Goal: Check status

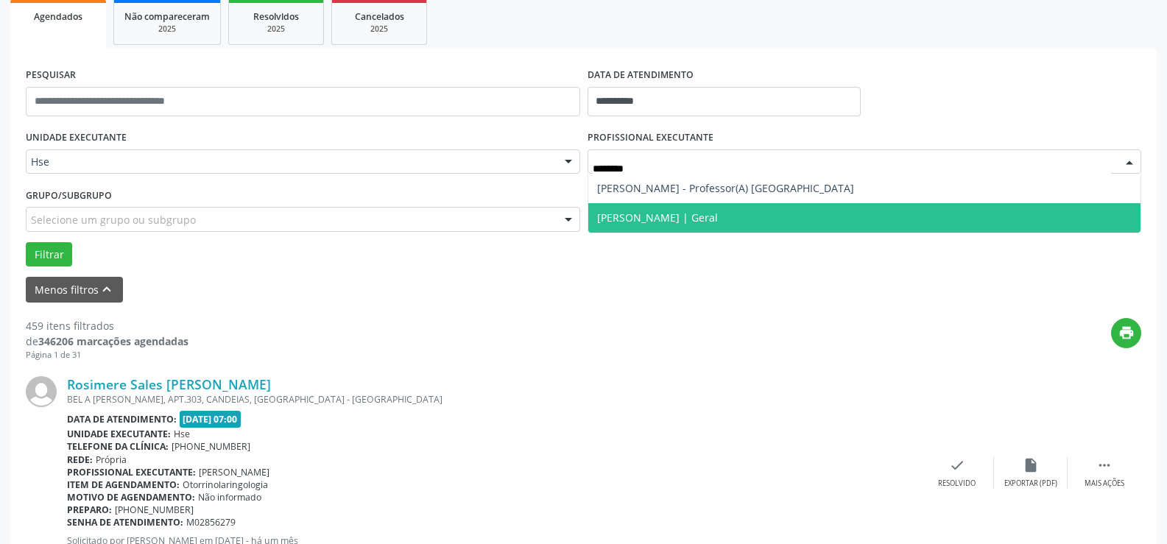
click at [705, 217] on span "[PERSON_NAME] | Geral" at bounding box center [657, 218] width 121 height 14
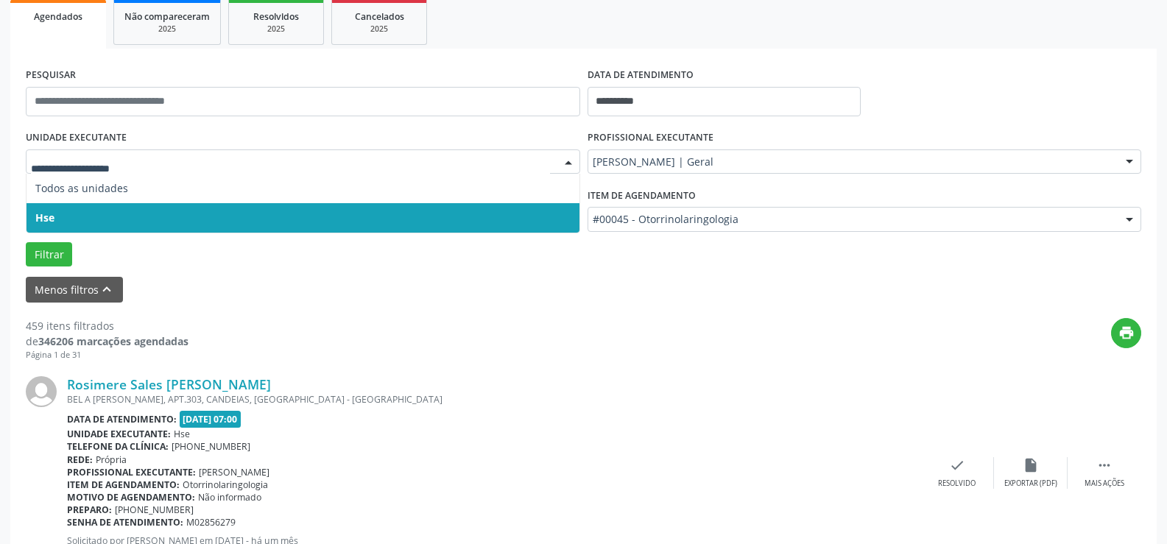
click at [65, 222] on span "Hse" at bounding box center [302, 217] width 553 height 29
click at [67, 218] on div "UNIDADE EXECUTANTE Todos as unidades Hse Nenhum resultado encontrado para: " " …" at bounding box center [583, 197] width 1122 height 140
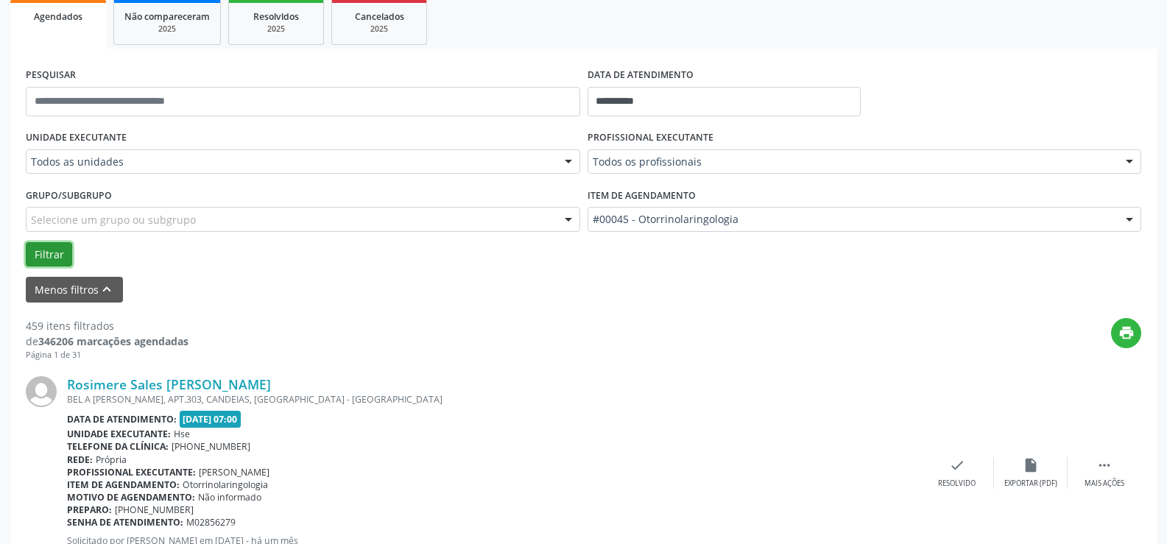
click at [49, 255] on button "Filtrar" at bounding box center [49, 254] width 46 height 25
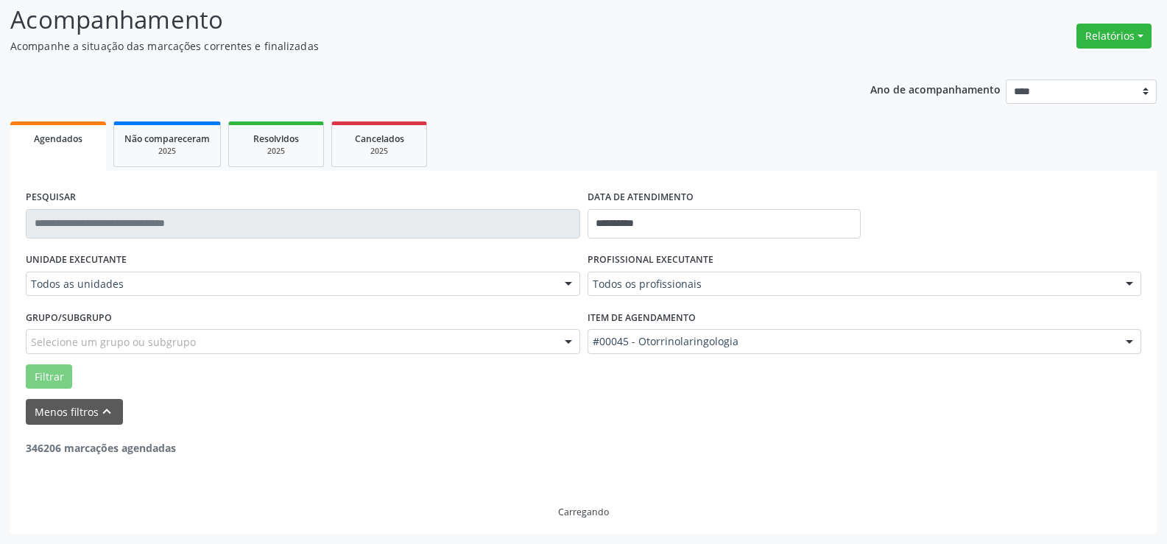
scroll to position [99, 0]
click at [51, 254] on label "UNIDADE EXECUTANTE" at bounding box center [76, 260] width 101 height 23
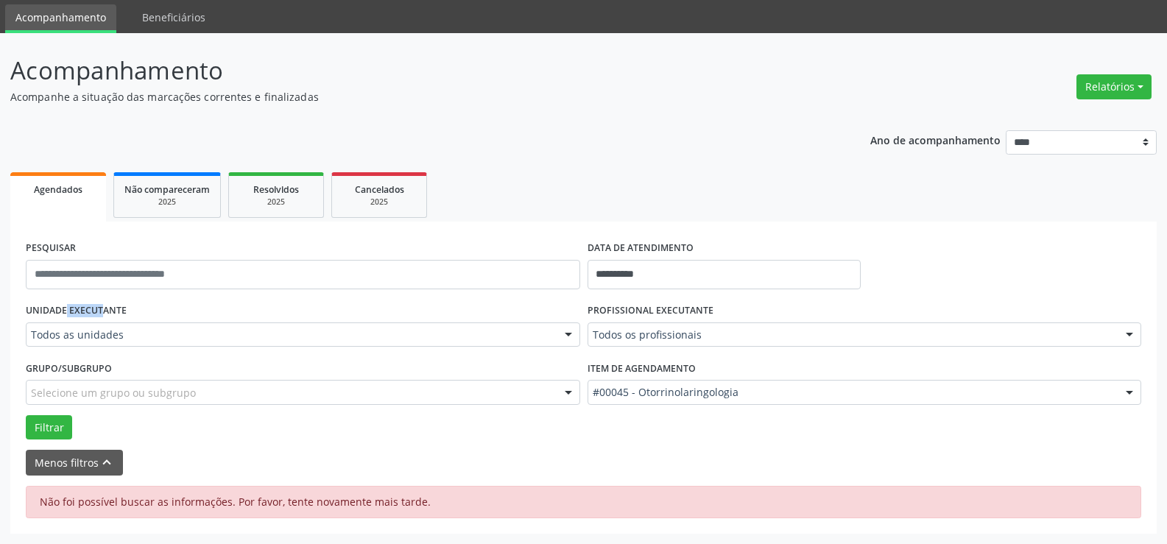
scroll to position [48, 0]
click at [54, 423] on button "Filtrar" at bounding box center [49, 427] width 46 height 25
click at [104, 305] on label "UNIDADE EXECUTANTE" at bounding box center [76, 311] width 101 height 23
click at [81, 305] on label "UNIDADE EXECUTANTE" at bounding box center [76, 311] width 101 height 23
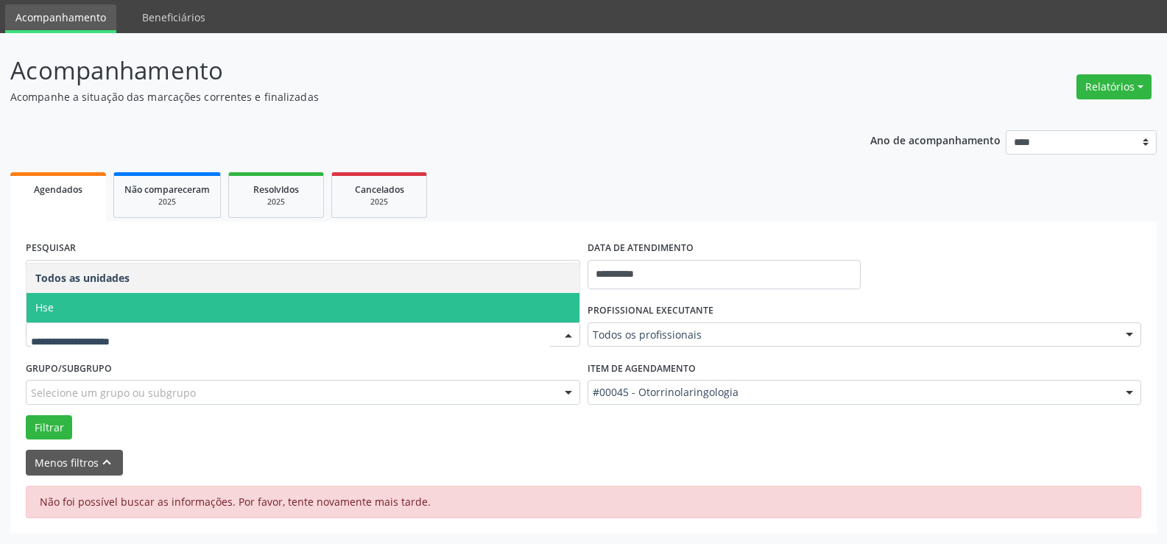
click at [91, 307] on span "Hse" at bounding box center [302, 307] width 553 height 29
drag, startPoint x: 93, startPoint y: 305, endPoint x: 107, endPoint y: 301, distance: 14.7
click at [105, 302] on span "Hse" at bounding box center [302, 307] width 553 height 29
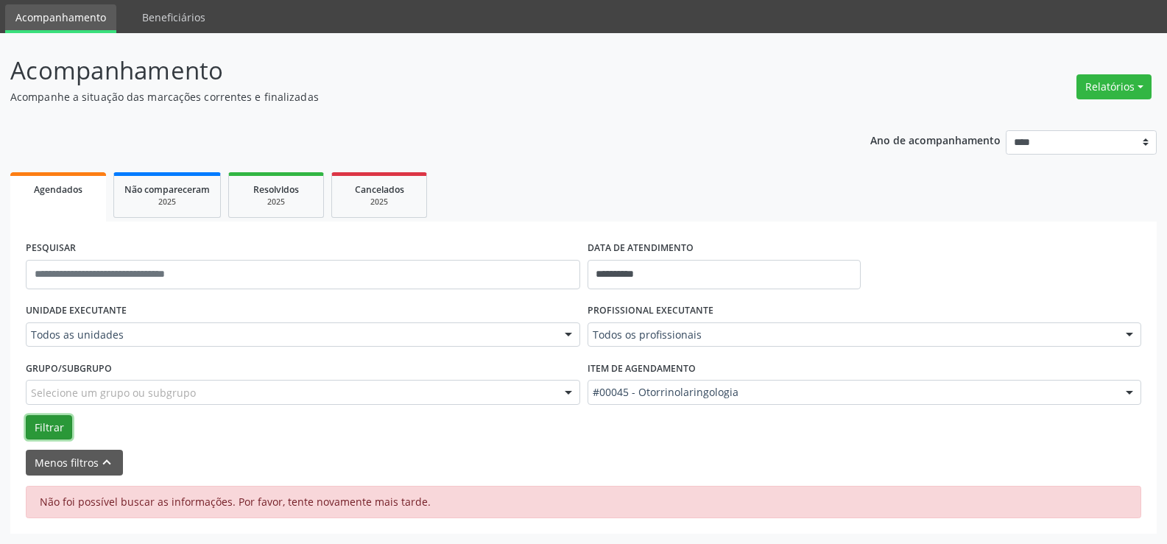
click at [51, 423] on button "Filtrar" at bounding box center [49, 427] width 46 height 25
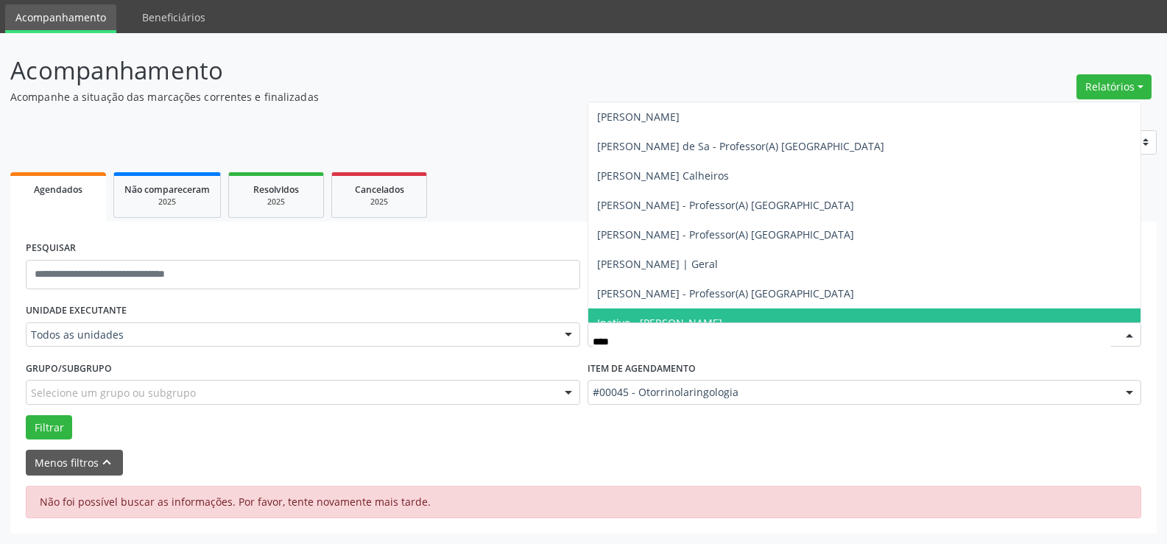
type input "*****"
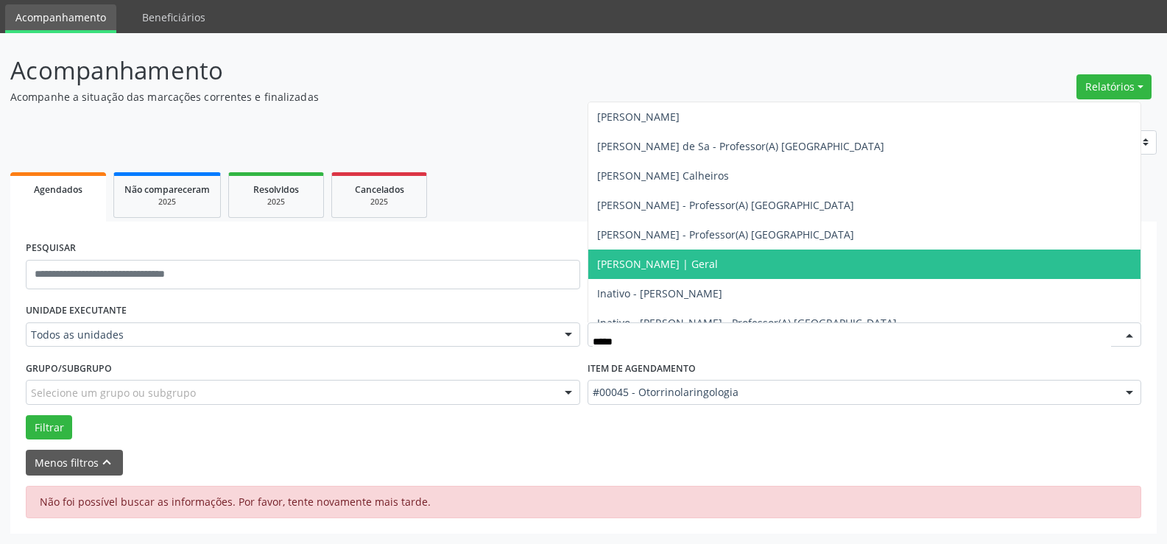
click at [671, 263] on span "[PERSON_NAME] | Geral" at bounding box center [657, 264] width 121 height 14
click at [672, 264] on form "**********" at bounding box center [583, 356] width 1115 height 238
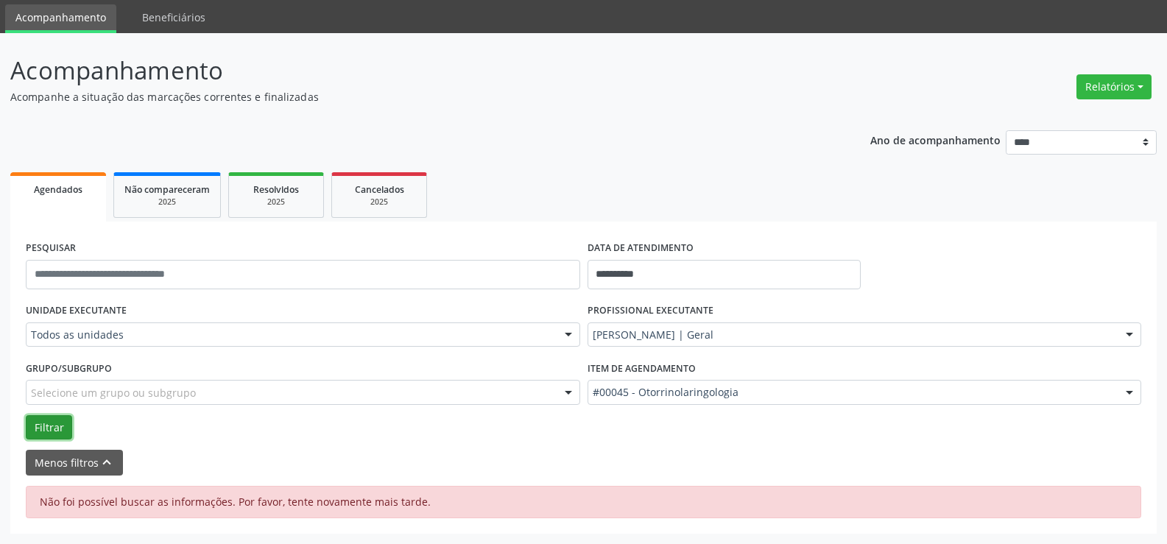
click at [55, 415] on button "Filtrar" at bounding box center [49, 427] width 46 height 25
